Goal: Information Seeking & Learning: Learn about a topic

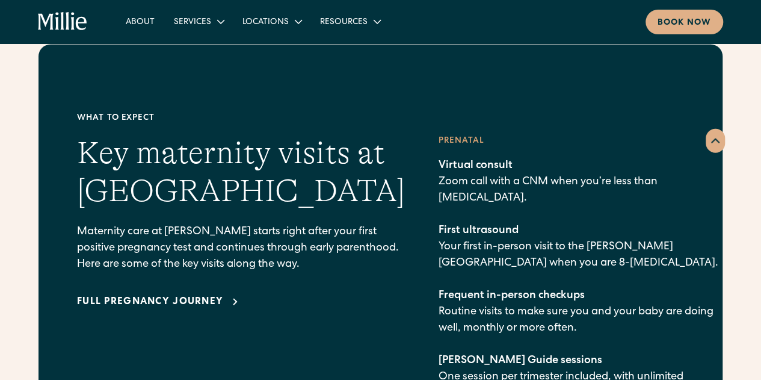
scroll to position [1620, 0]
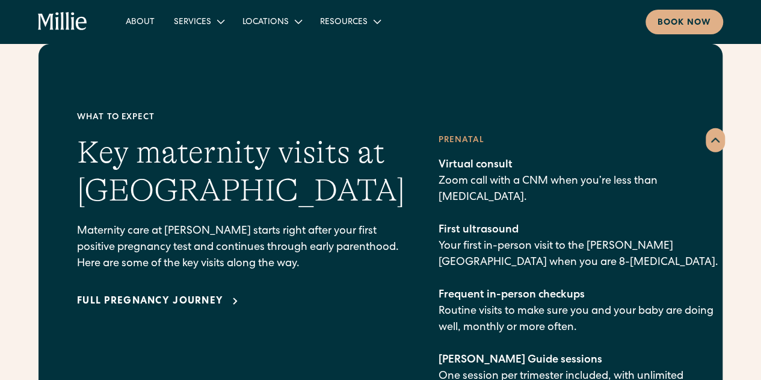
click at [205, 294] on div "Full pregnancy journey" at bounding box center [150, 301] width 146 height 14
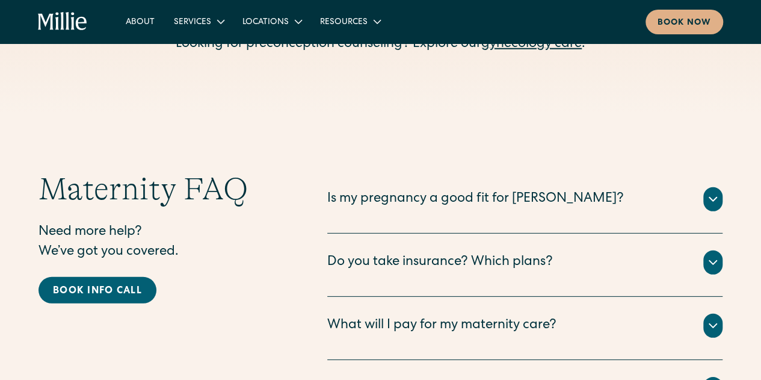
scroll to position [3938, 0]
click at [412, 189] on div "Is my pregnancy a good fit for Millie?" at bounding box center [475, 199] width 297 height 20
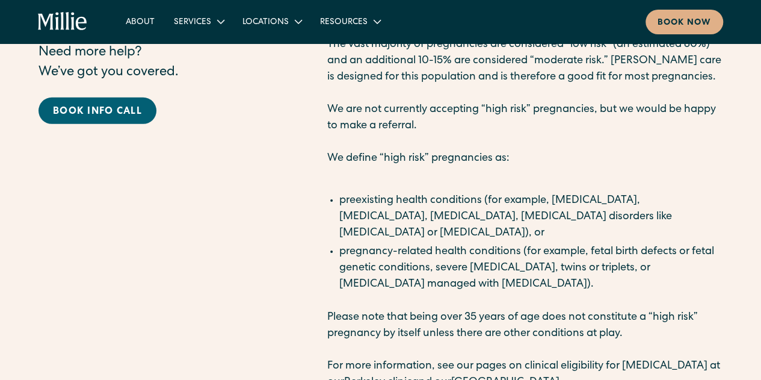
scroll to position [4149, 0]
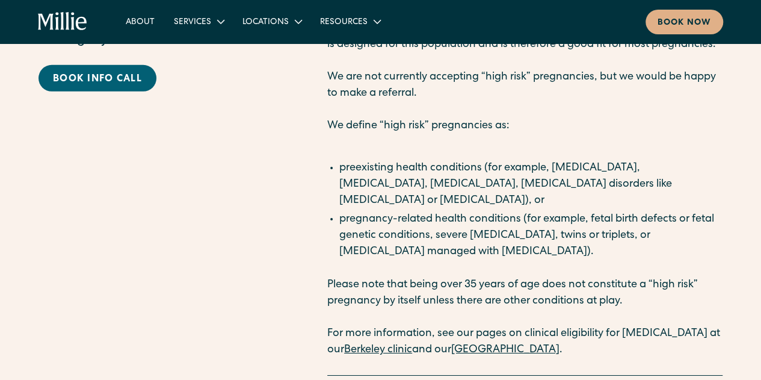
click at [394, 344] on link "Berkeley clinic" at bounding box center [378, 349] width 68 height 11
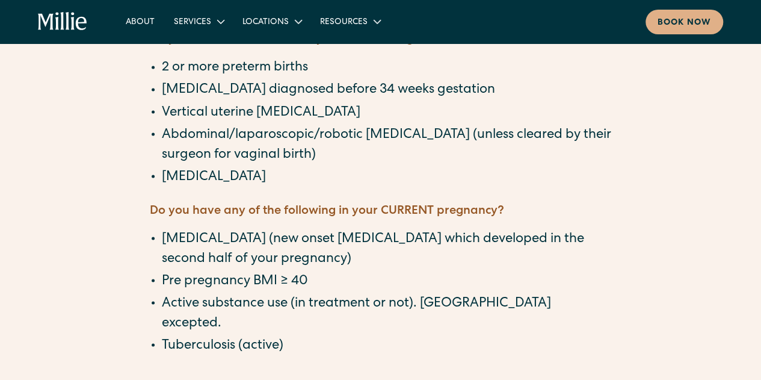
scroll to position [891, 0]
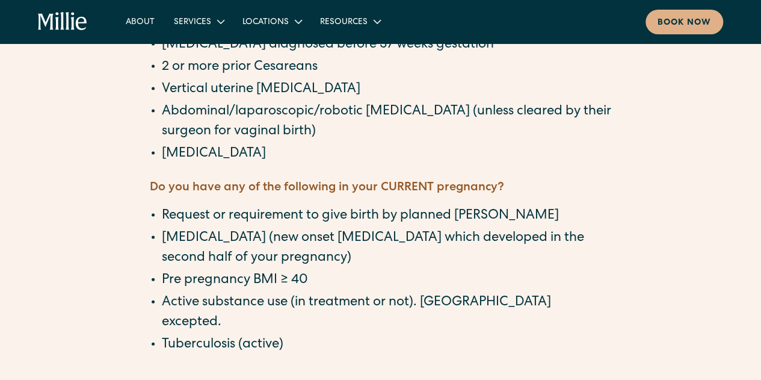
scroll to position [1171, 0]
